Goal: Navigation & Orientation: Find specific page/section

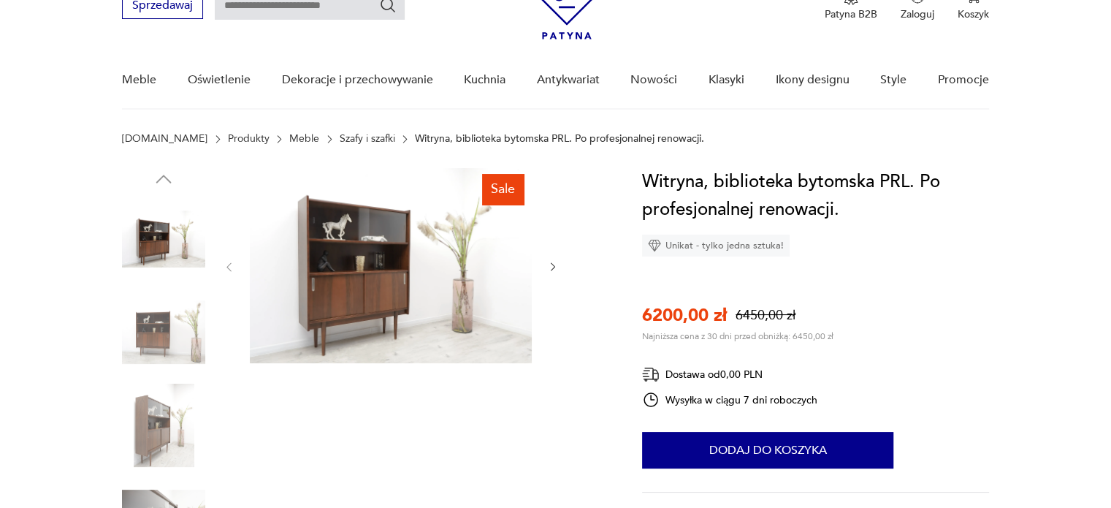
scroll to position [146, 0]
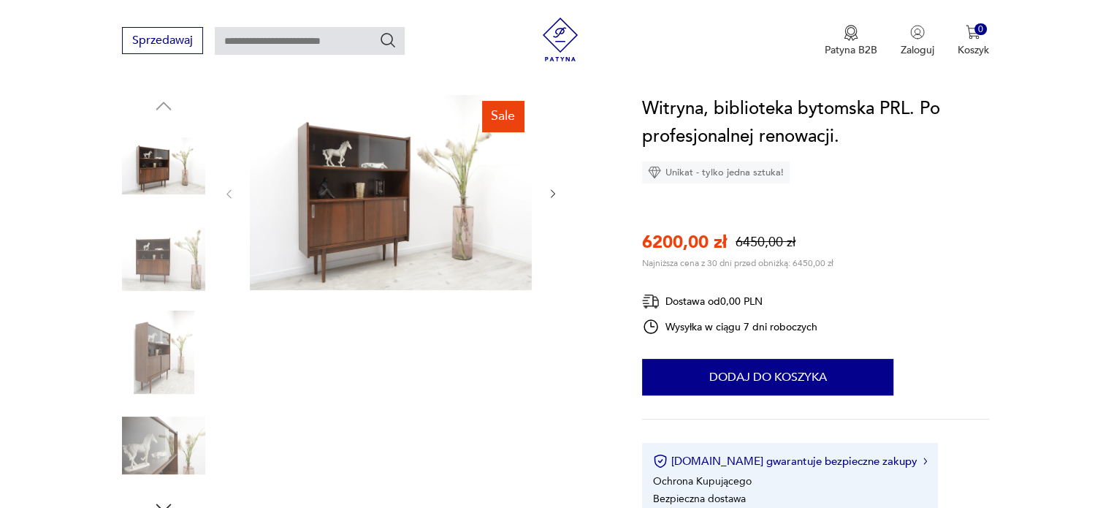
click at [172, 251] on img at bounding box center [163, 259] width 83 height 83
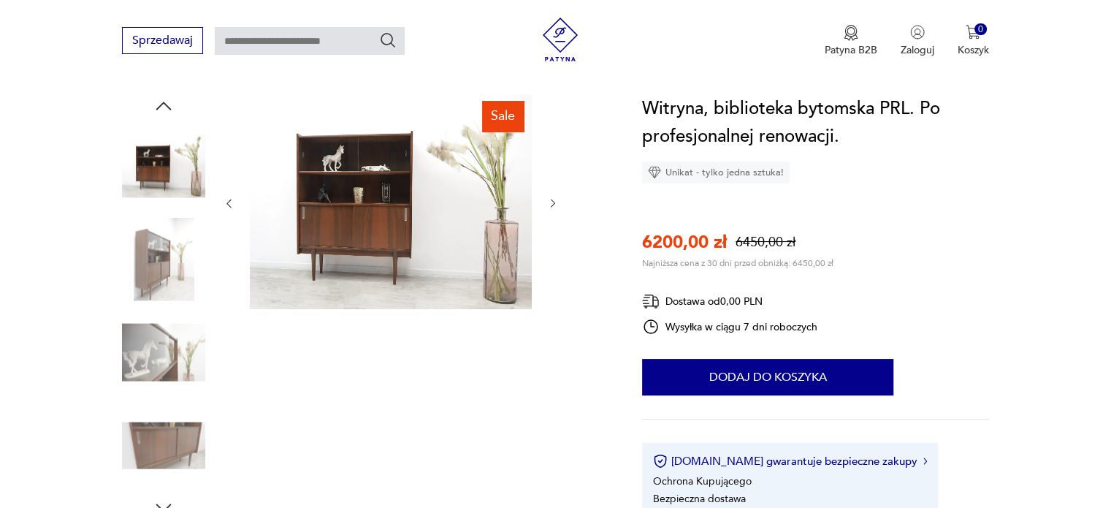
click at [152, 349] on img at bounding box center [163, 351] width 83 height 83
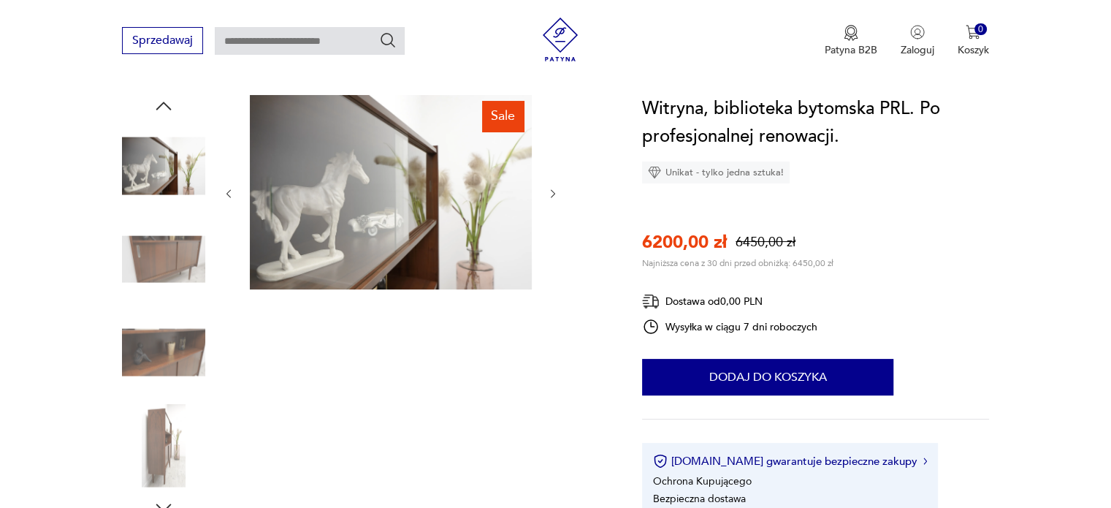
click at [161, 441] on img at bounding box center [163, 445] width 83 height 83
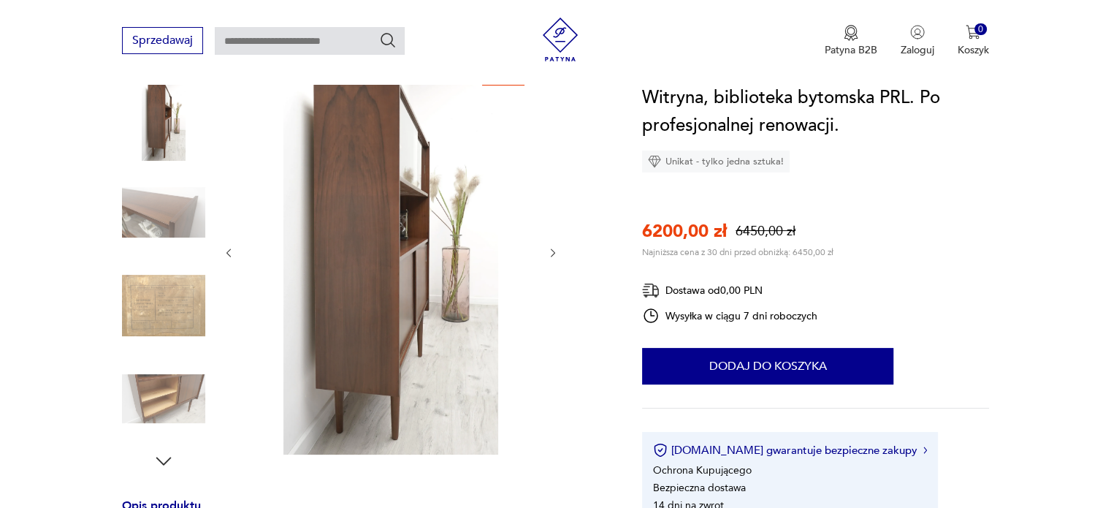
scroll to position [219, 0]
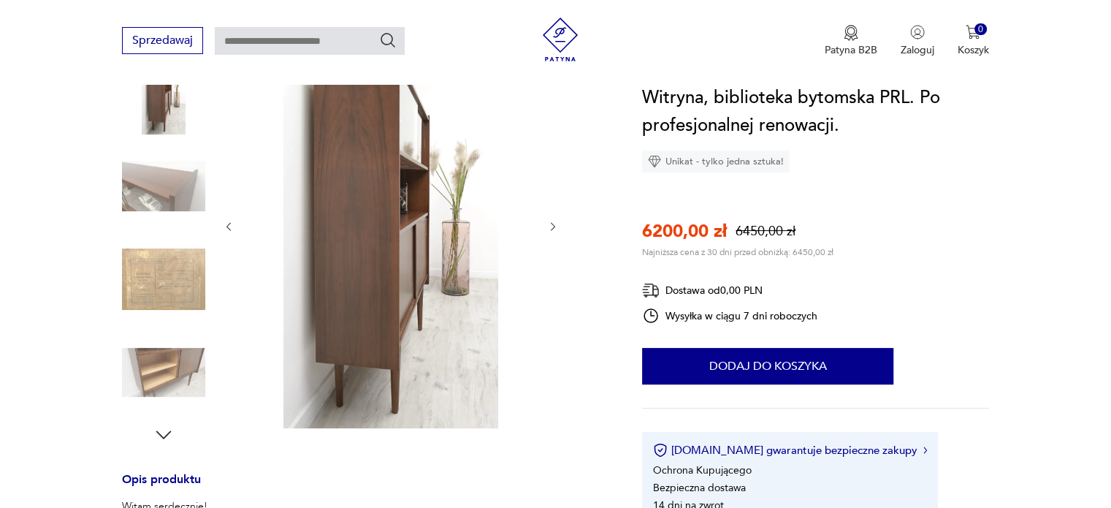
click at [164, 432] on icon "button" at bounding box center [164, 435] width 22 height 22
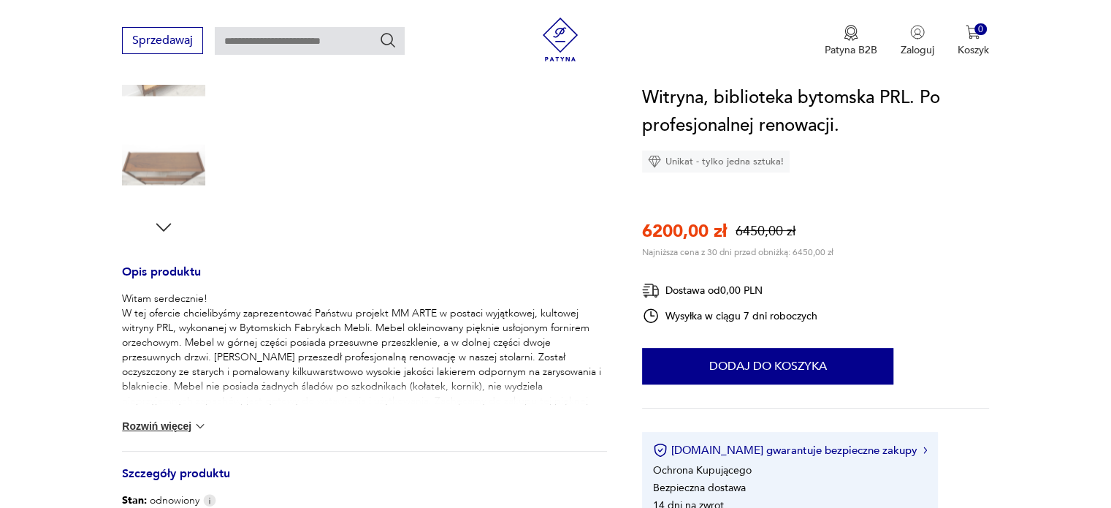
scroll to position [511, 0]
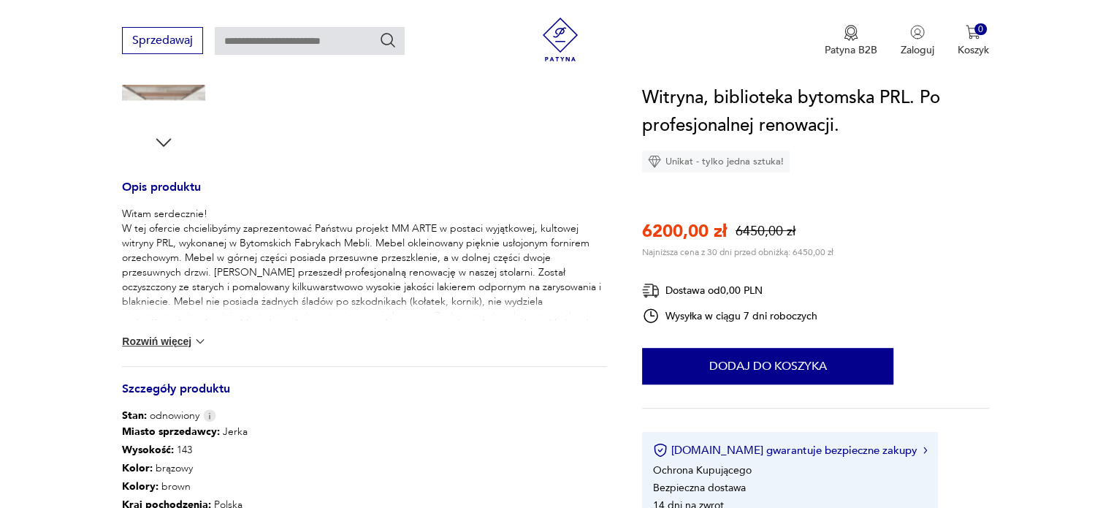
click at [129, 337] on button "Rozwiń więcej" at bounding box center [164, 341] width 85 height 15
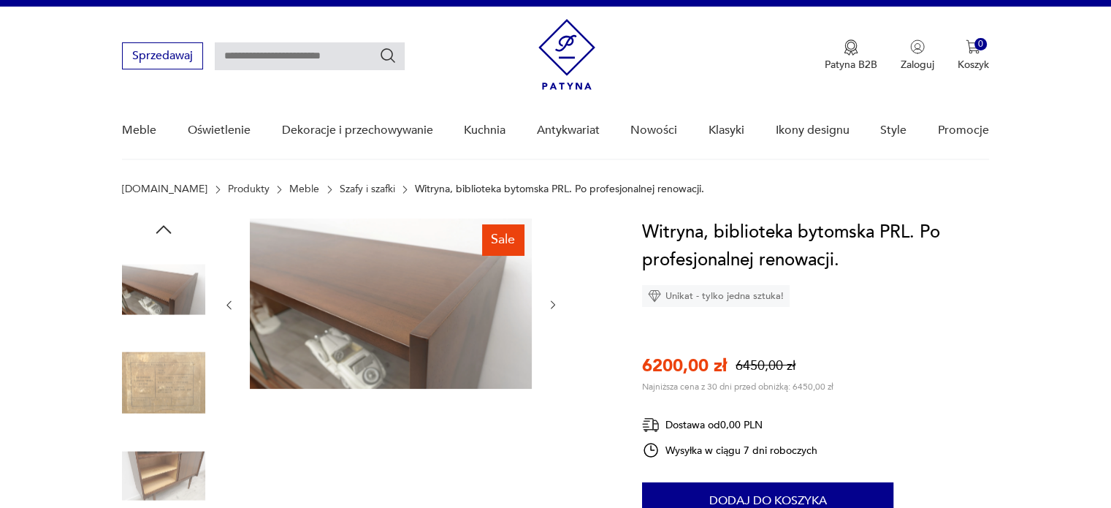
scroll to position [0, 0]
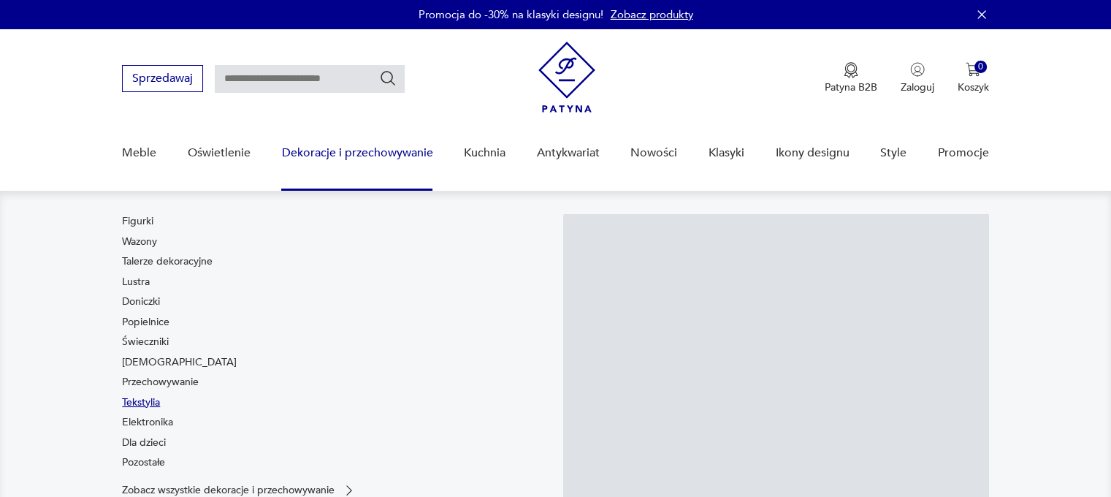
click at [132, 398] on link "Tekstylia" at bounding box center [141, 402] width 38 height 15
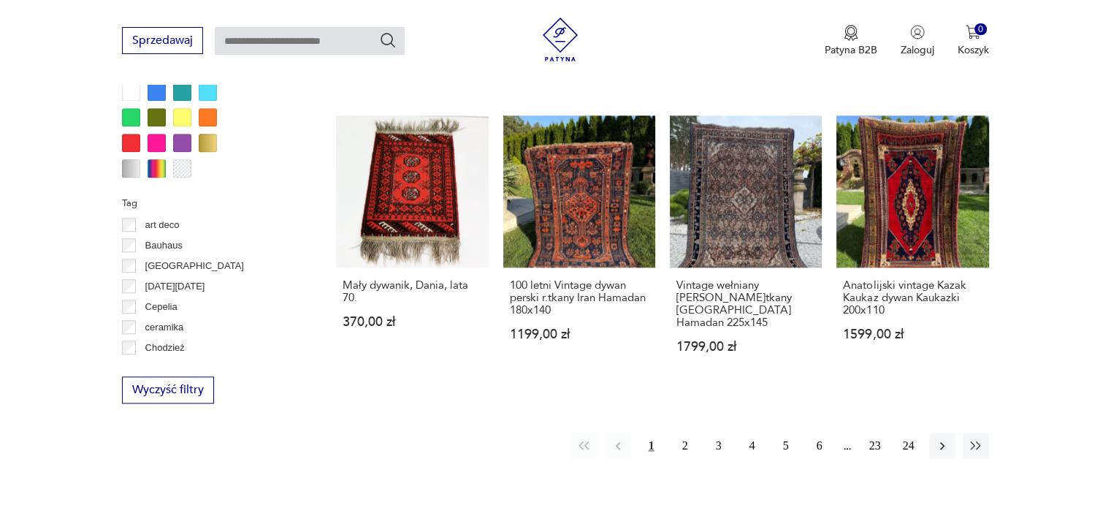
scroll to position [1534, 0]
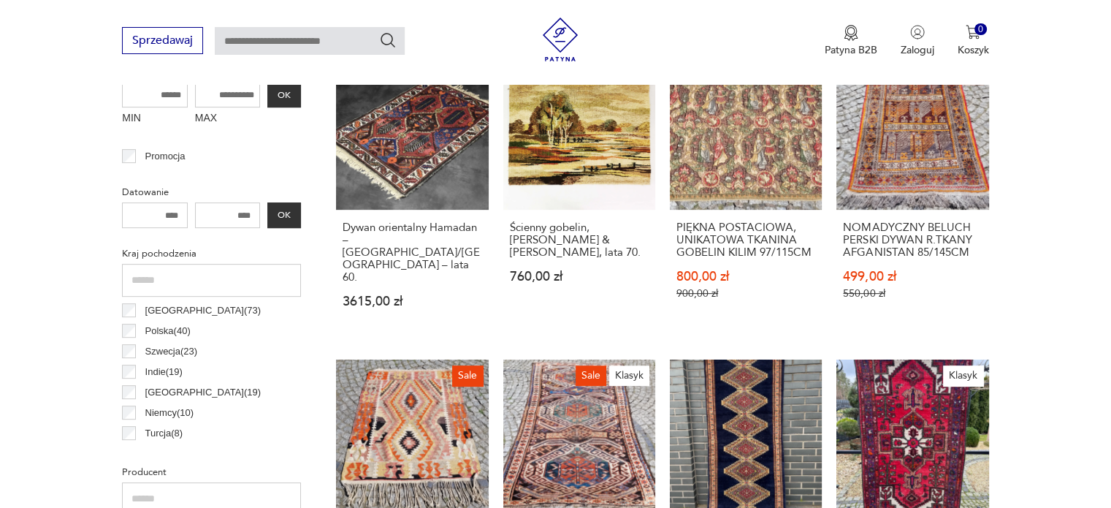
scroll to position [533, 0]
